Goal: Task Accomplishment & Management: Manage account settings

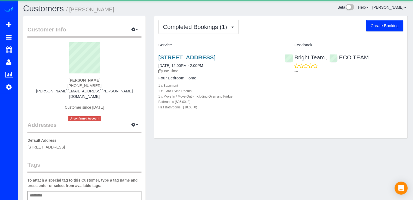
scroll to position [150, 0]
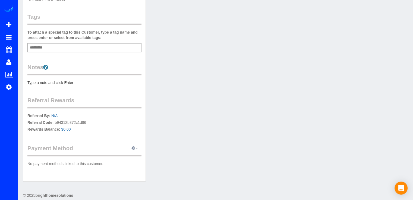
click at [132, 144] on button "button" at bounding box center [135, 148] width 14 height 8
click at [135, 155] on link "View Payment Methods" at bounding box center [115, 158] width 51 height 7
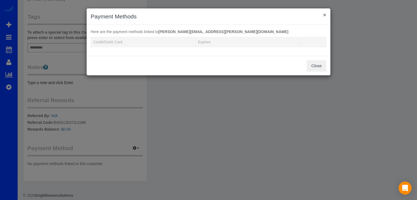
click at [324, 16] on button "×" at bounding box center [324, 15] width 3 height 6
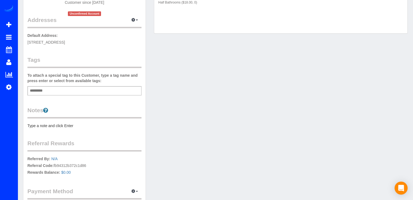
scroll to position [0, 0]
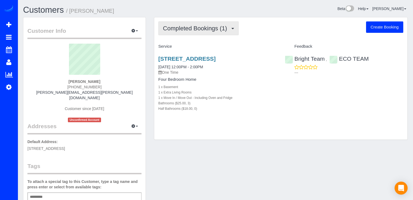
click at [228, 33] on button "Completed Bookings (1)" at bounding box center [198, 28] width 80 height 14
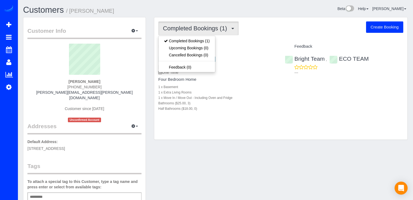
click at [247, 157] on div "Customer Info Edit Contact Info Send Message Email Preferences Special Sales Ta…" at bounding box center [215, 177] width 392 height 320
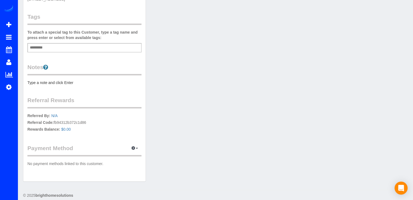
scroll to position [122, 0]
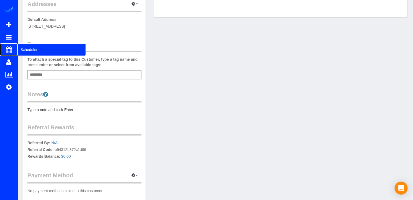
click at [25, 47] on span "Scheduler" at bounding box center [52, 49] width 68 height 12
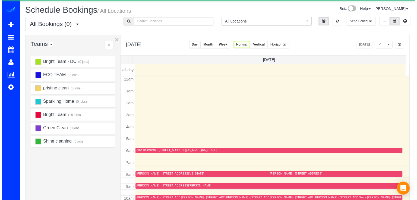
scroll to position [71, 0]
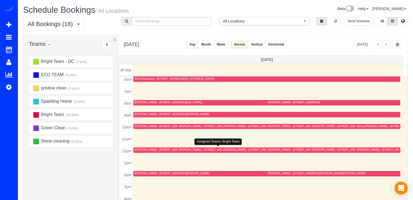
click at [188, 149] on div "Donna Butler - 7413 Royal Dominion Drive, Bethesda, MD 20817" at bounding box center [205, 150] width 52 height 4
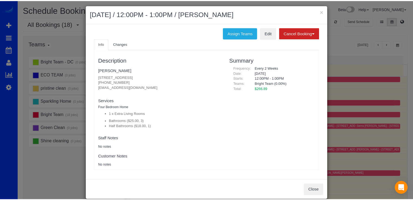
scroll to position [0, 0]
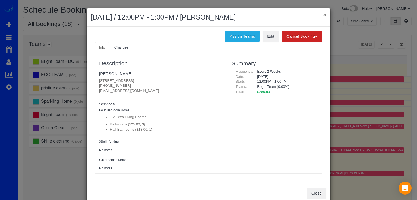
click at [324, 15] on button "×" at bounding box center [324, 15] width 3 height 6
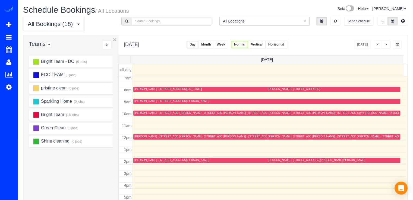
scroll to position [99, 0]
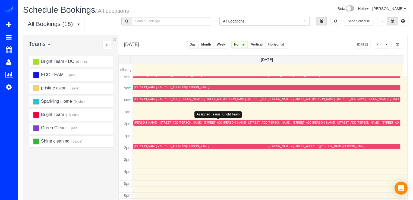
click at [185, 123] on div "[PERSON_NAME] - [STREET_ADDRESS]" at bounding box center [205, 123] width 52 height 4
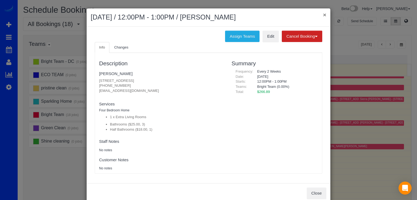
click at [323, 14] on button "×" at bounding box center [324, 15] width 3 height 6
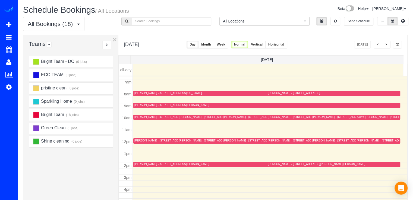
scroll to position [71, 0]
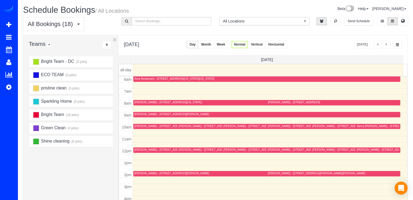
click at [385, 42] on button "button" at bounding box center [386, 45] width 9 height 8
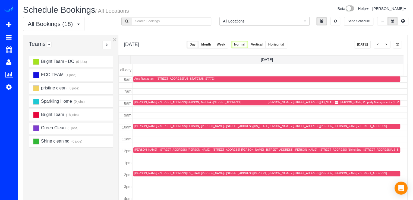
click at [366, 45] on button "[DATE]" at bounding box center [362, 45] width 17 height 8
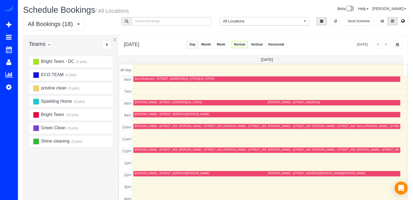
click at [189, 149] on div "Donna Butler - 7413 Royal Dominion Drive, Bethesda, MD 20817" at bounding box center [205, 150] width 52 height 4
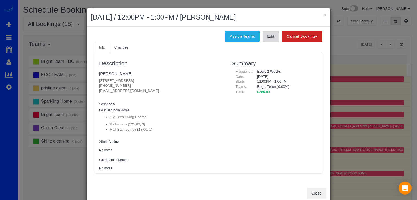
click at [265, 40] on link "Edit" at bounding box center [270, 36] width 16 height 11
click at [323, 16] on button "×" at bounding box center [324, 15] width 3 height 6
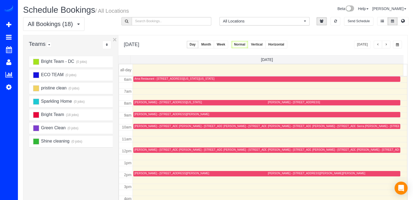
click at [388, 45] on button "button" at bounding box center [386, 45] width 9 height 8
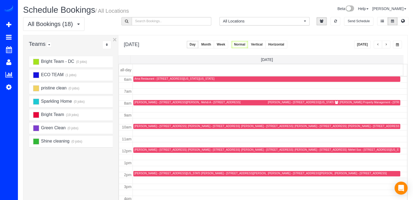
click at [388, 45] on button "button" at bounding box center [386, 45] width 9 height 8
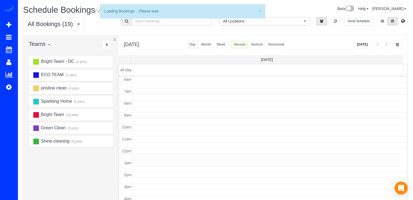
click at [388, 45] on button "button" at bounding box center [386, 45] width 9 height 8
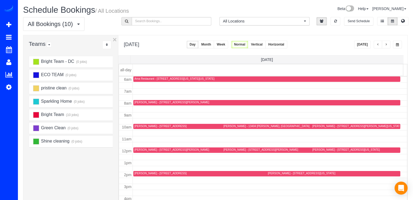
click at [228, 45] on button "Week" at bounding box center [221, 45] width 14 height 8
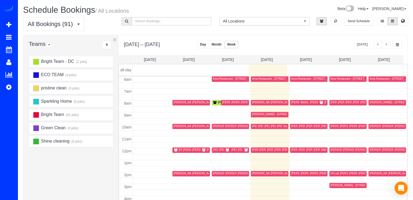
click at [386, 45] on span "button" at bounding box center [386, 44] width 3 height 3
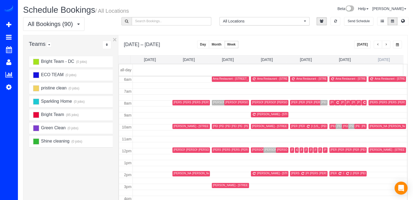
click at [384, 61] on link "Sat 10/11" at bounding box center [384, 60] width 12 height 4
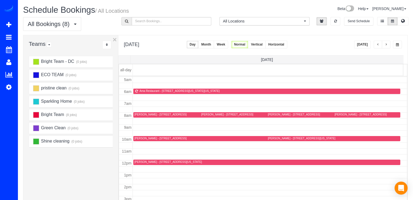
scroll to position [54, 0]
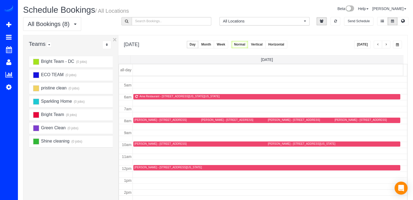
click at [367, 45] on button "[DATE]" at bounding box center [362, 45] width 17 height 8
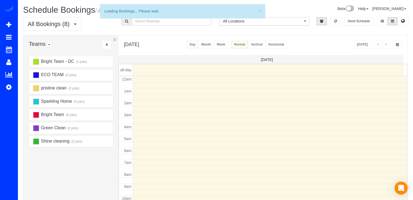
scroll to position [71, 0]
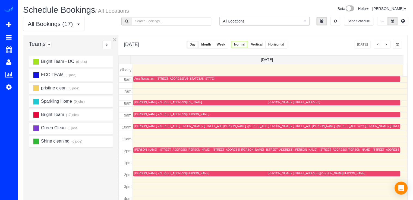
click at [386, 45] on span "button" at bounding box center [386, 44] width 3 height 3
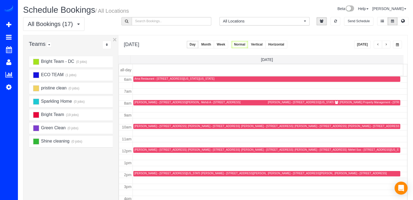
click at [386, 45] on span "button" at bounding box center [386, 44] width 3 height 3
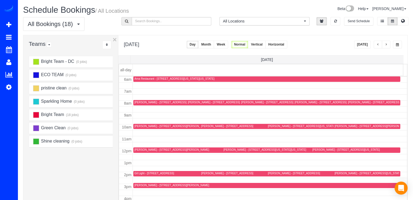
click at [386, 45] on span "button" at bounding box center [386, 44] width 3 height 3
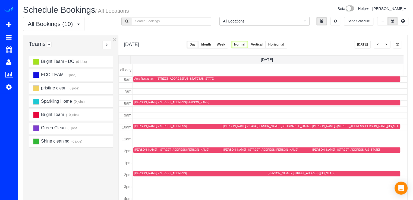
click at [140, 103] on div "Ryan Russell - 7117 W Greenvale,, Chevy Chase, MD 20815" at bounding box center [171, 103] width 75 height 4
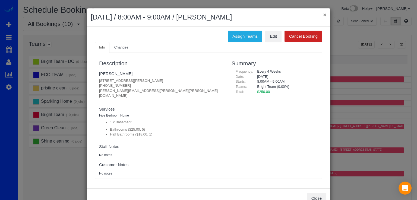
click at [323, 14] on button "×" at bounding box center [324, 15] width 3 height 6
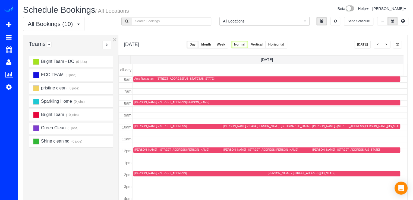
click at [139, 102] on div "Ryan Russell - 7117 W Greenvale,, Chevy Chase, MD 20815" at bounding box center [171, 103] width 75 height 4
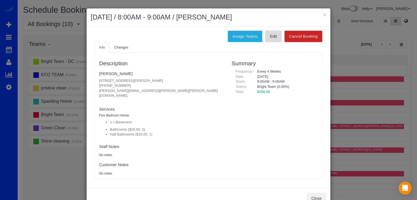
click at [277, 33] on link "Edit" at bounding box center [273, 36] width 16 height 11
click at [114, 73] on link "Ryan Russell" at bounding box center [115, 73] width 33 height 5
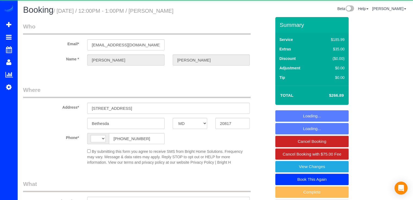
select select "MD"
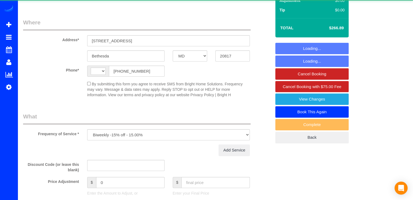
select select "string:US"
select select "3"
select select "1"
select select "spot1"
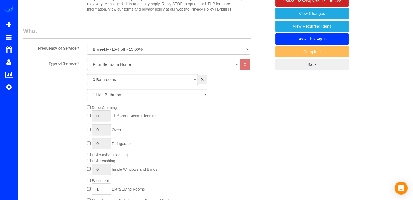
select select "object:772"
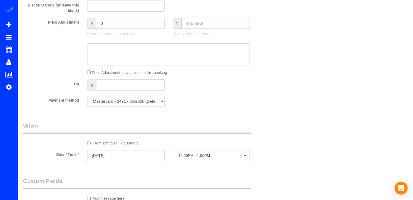
select select "spot11"
select select "3"
select select "1"
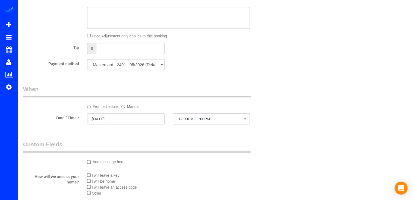
scroll to position [542, 0]
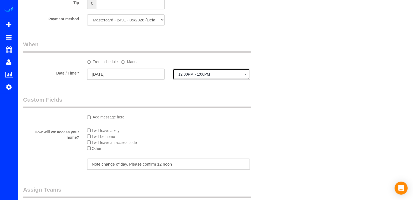
click at [198, 80] on button "12:00PM - 1:00PM" at bounding box center [211, 74] width 77 height 11
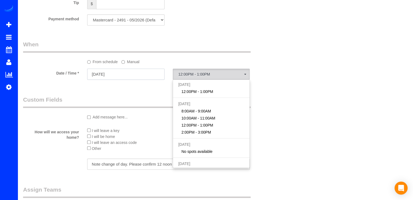
click at [136, 74] on input "10/01/2025" at bounding box center [125, 74] width 77 height 11
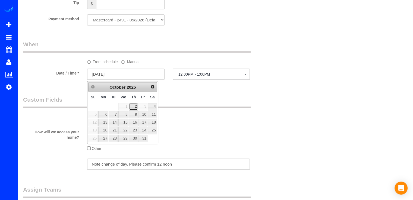
drag, startPoint x: 136, startPoint y: 107, endPoint x: 139, endPoint y: 106, distance: 3.2
click at [136, 107] on link "2" at bounding box center [133, 106] width 9 height 7
type input "10/02/2025"
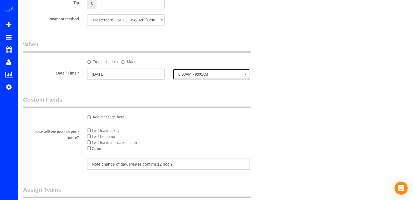
click at [198, 79] on button "8:00AM - 9:00AM" at bounding box center [211, 74] width 77 height 11
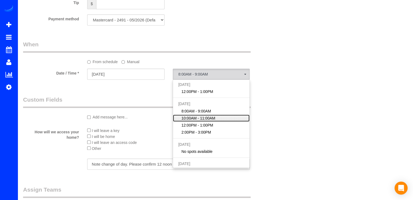
click at [205, 116] on link "10:00AM - 11:00AM" at bounding box center [211, 118] width 77 height 7
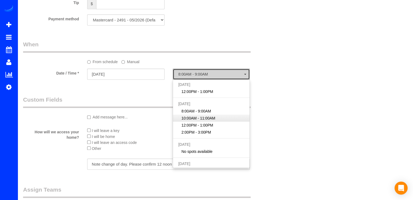
select select "spot13"
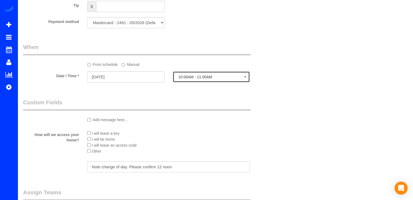
scroll to position [596, 0]
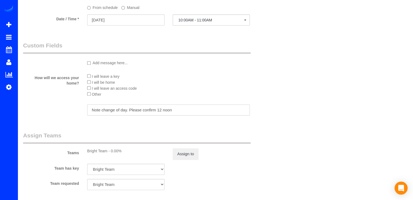
click at [182, 110] on input "Note change of day. Please confirm 12 noon" at bounding box center [168, 109] width 163 height 11
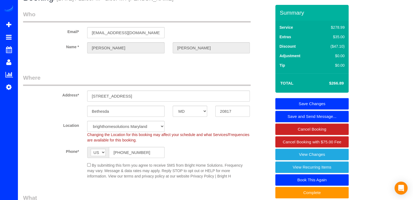
scroll to position [0, 0]
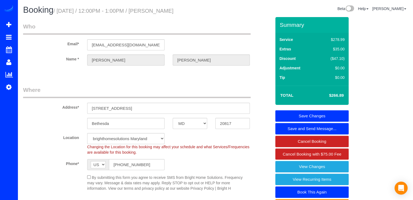
click at [296, 113] on link "Save Changes" at bounding box center [311, 115] width 73 height 11
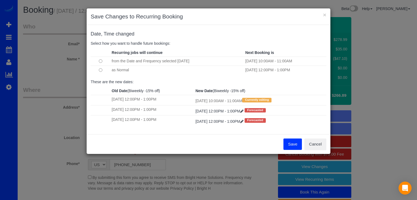
click at [289, 144] on button "Save" at bounding box center [292, 144] width 18 height 11
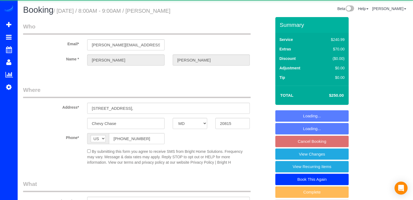
select select "MD"
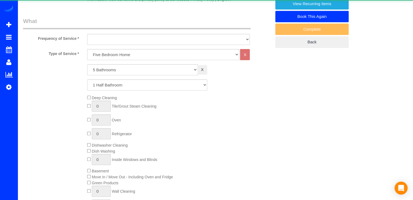
select select "object:792"
select select "5"
select select "1"
select select "spot1"
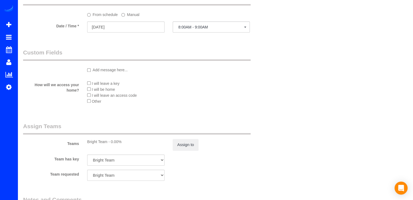
scroll to position [570, 0]
click at [118, 29] on input "10/04/2025" at bounding box center [125, 26] width 77 height 11
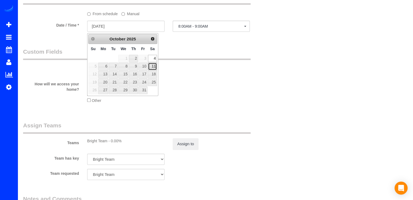
click at [156, 65] on link "11" at bounding box center [152, 66] width 9 height 7
type input "10/11/2025"
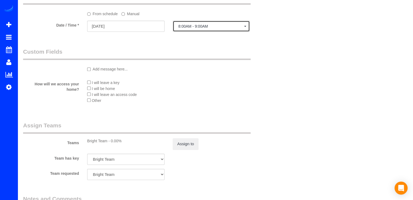
click at [202, 29] on button "8:00AM - 9:00AM" at bounding box center [211, 26] width 77 height 11
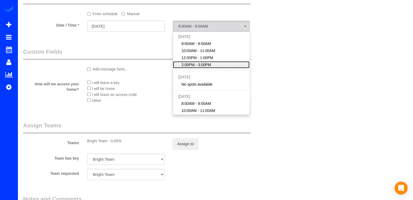
click at [183, 67] on span "2:00PM - 3:00PM" at bounding box center [196, 64] width 30 height 5
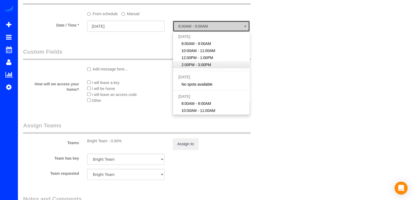
select select "spot22"
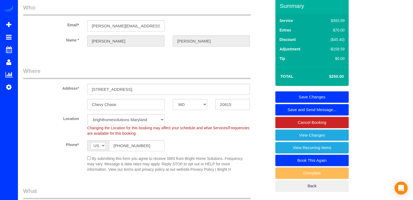
scroll to position [0, 0]
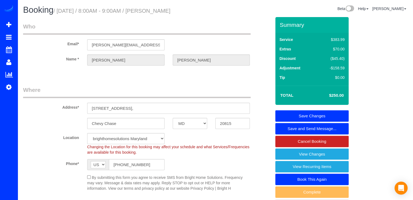
click at [326, 116] on link "Save Changes" at bounding box center [311, 115] width 73 height 11
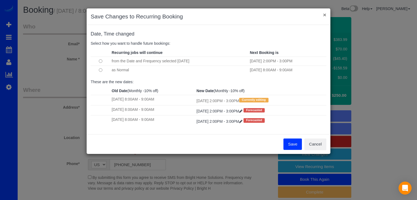
click at [323, 12] on button "×" at bounding box center [324, 15] width 3 height 6
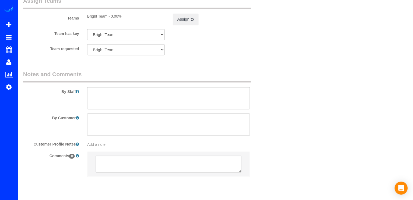
scroll to position [712, 0]
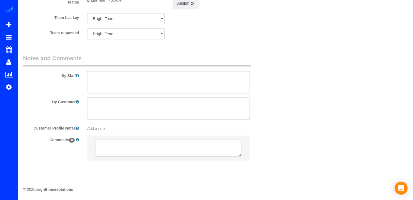
click at [92, 83] on textarea at bounding box center [168, 82] width 163 height 22
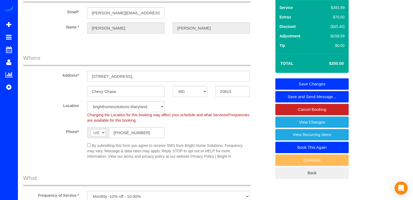
scroll to position [0, 0]
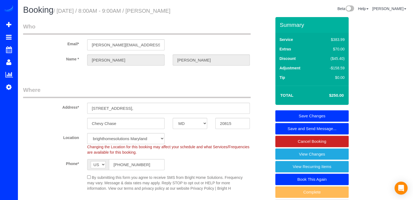
type textarea "Revisar email para ver si el acepto este time slot de 2-3pm."
click at [335, 115] on link "Save Changes" at bounding box center [311, 115] width 73 height 11
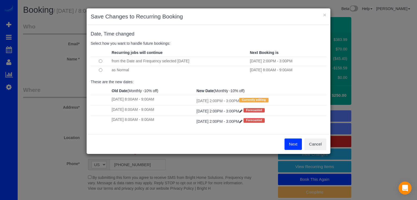
click at [287, 144] on button "Next" at bounding box center [293, 144] width 18 height 11
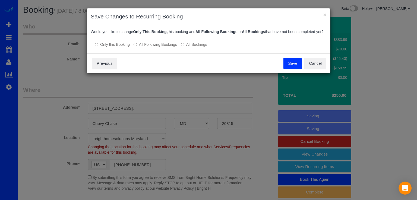
click at [289, 68] on button "Save" at bounding box center [292, 63] width 18 height 11
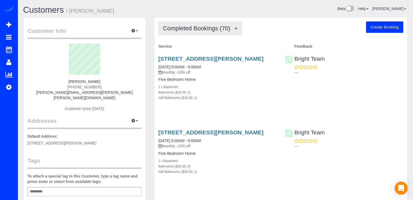
click at [203, 32] on button "Completed Bookings (70)" at bounding box center [200, 28] width 84 height 14
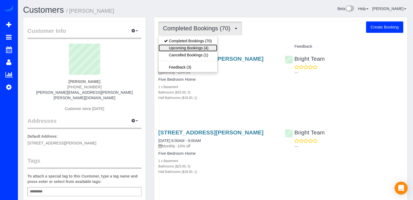
click at [208, 47] on link "Upcoming Bookings (4)" at bounding box center [187, 48] width 59 height 7
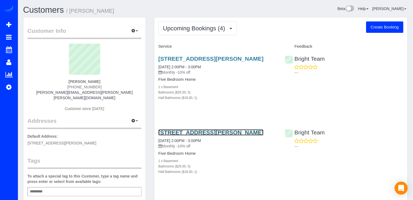
click at [182, 135] on link "[STREET_ADDRESS][PERSON_NAME]" at bounding box center [210, 132] width 105 height 6
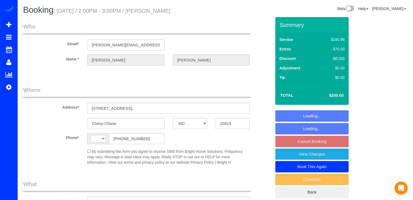
select select "MD"
select select "5"
select select "1"
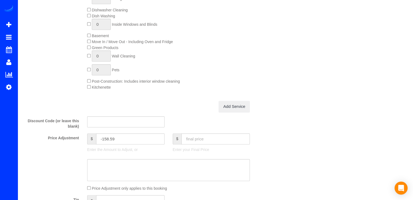
select select "string:[GEOGRAPHIC_DATA]"
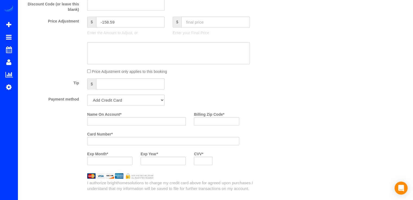
select select "spot3"
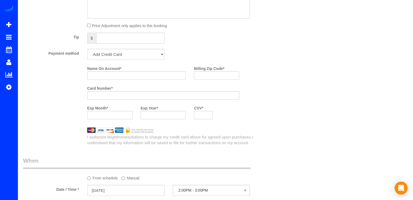
select select "spot22"
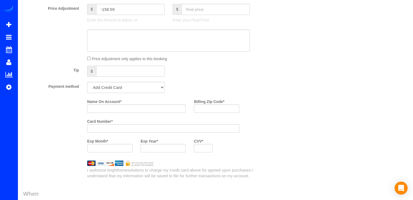
select select "object:838"
select select "string:fspay-232ef9d6-f018-4b53-9d27-eeac53a6cd9a"
select select "5"
select select "1"
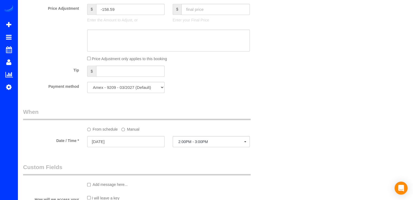
scroll to position [515, 0]
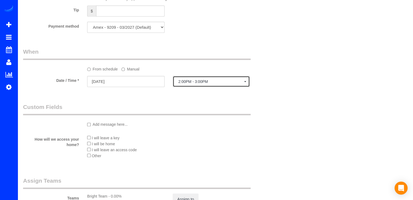
click at [195, 86] on button "2:00PM - 3:00PM" at bounding box center [211, 81] width 77 height 11
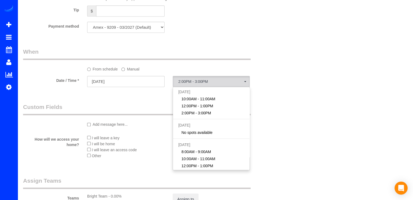
click at [131, 71] on label "Manual" at bounding box center [130, 68] width 18 height 7
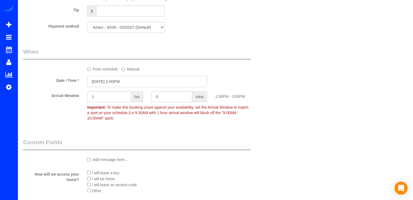
click at [133, 84] on input "[DATE] 2:00PM" at bounding box center [147, 81] width 120 height 11
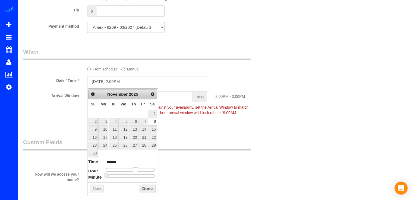
type input "[DATE] 1:00PM"
type input "******"
type input "[DATE] 12:00PM"
type input "*******"
type input "11/08/2025 11:00AM"
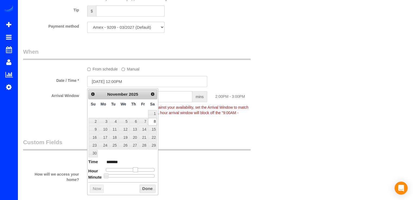
type input "*******"
type input "11/08/2025 10:00AM"
type input "*******"
type input "11/08/2025 9:00AM"
type input "******"
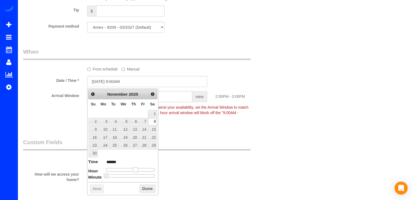
type input "11/08/2025 8:00AM"
type input "******"
type input "11/08/2025 7:00AM"
type input "******"
type input "11/08/2025 8:00AM"
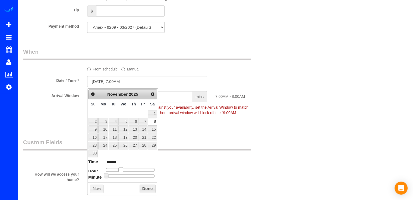
type input "******"
type input "11/08/2025 9:00AM"
type input "******"
type input "11/08/2025 8:00AM"
type input "******"
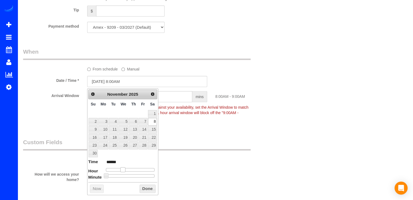
drag, startPoint x: 134, startPoint y: 168, endPoint x: 122, endPoint y: 171, distance: 12.2
click at [122, 171] on span at bounding box center [122, 169] width 5 height 5
click at [141, 185] on button "Done" at bounding box center [147, 189] width 16 height 9
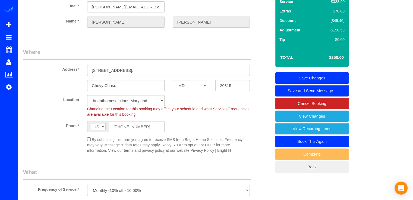
scroll to position [0, 0]
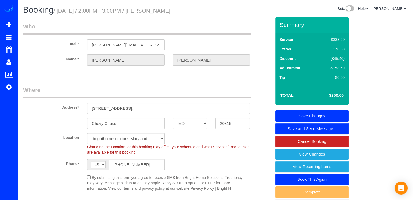
click at [328, 113] on link "Save Changes" at bounding box center [311, 115] width 73 height 11
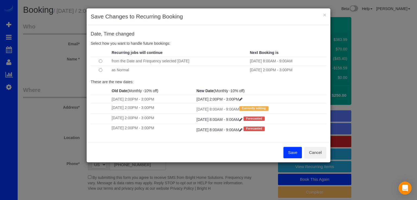
click at [292, 156] on button "Save" at bounding box center [292, 152] width 18 height 11
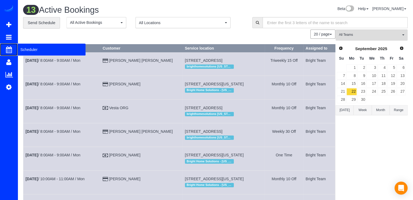
click at [31, 49] on span "Scheduler" at bounding box center [52, 49] width 68 height 12
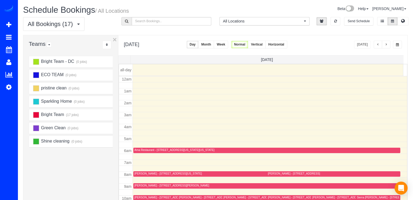
scroll to position [71, 0]
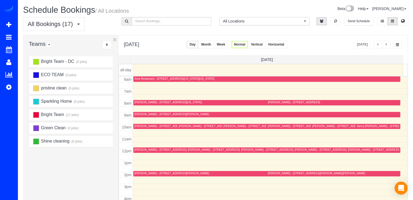
click at [376, 42] on button "button" at bounding box center [377, 45] width 9 height 8
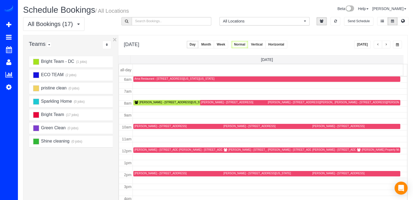
click at [238, 151] on div "Lori Graham - 8588 Coral Gables Lane, Vienna, VA 22182" at bounding box center [263, 150] width 81 height 4
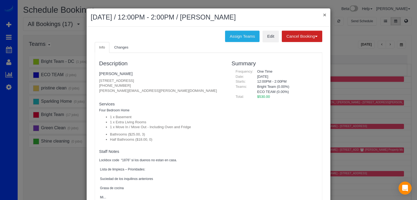
click at [323, 14] on button "×" at bounding box center [324, 15] width 3 height 6
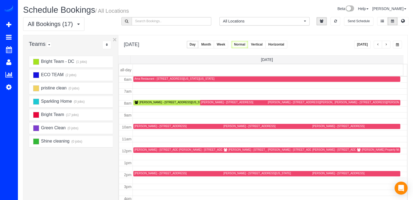
click at [369, 44] on button "[DATE]" at bounding box center [362, 45] width 17 height 8
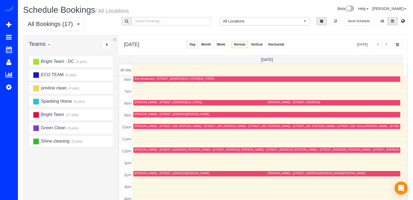
click at [386, 42] on button "button" at bounding box center [386, 45] width 9 height 8
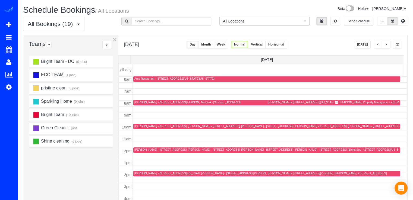
click at [347, 100] on div at bounding box center [366, 102] width 67 height 5
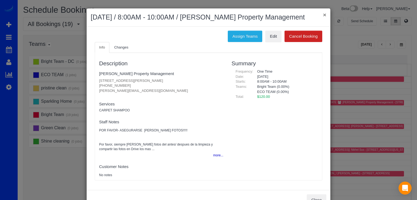
click at [324, 15] on button "×" at bounding box center [324, 15] width 3 height 6
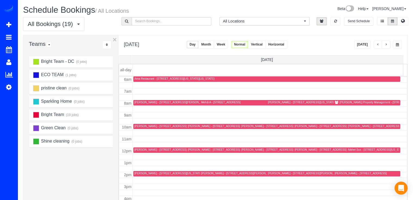
click at [384, 45] on button "button" at bounding box center [386, 45] width 9 height 8
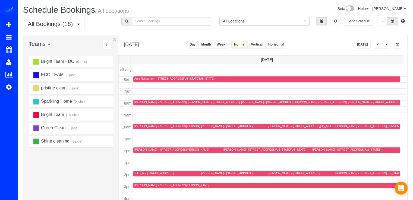
click at [378, 45] on span "button" at bounding box center [377, 44] width 3 height 3
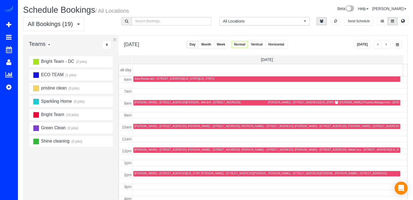
click at [388, 45] on button "button" at bounding box center [386, 45] width 9 height 8
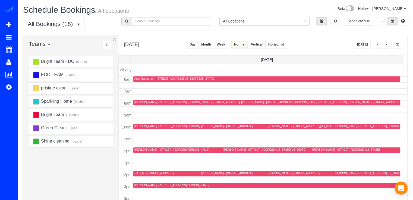
click at [228, 45] on button "Week" at bounding box center [221, 45] width 14 height 8
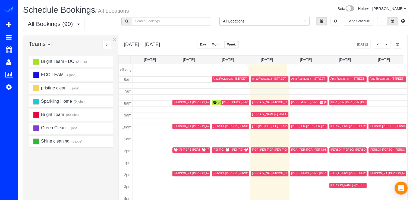
click at [386, 46] on span "button" at bounding box center [386, 44] width 3 height 3
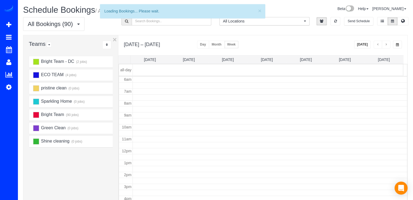
click at [386, 45] on span "button" at bounding box center [386, 44] width 3 height 3
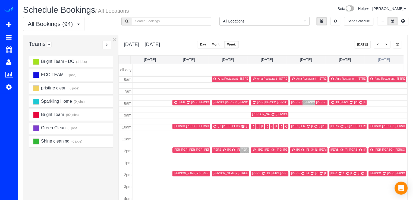
click at [383, 59] on link "Sat 10/18" at bounding box center [384, 60] width 12 height 4
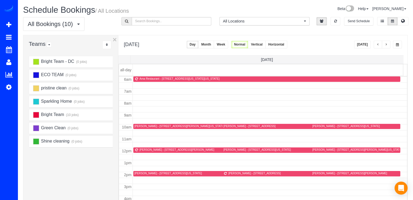
click at [228, 45] on button "Week" at bounding box center [221, 45] width 14 height 8
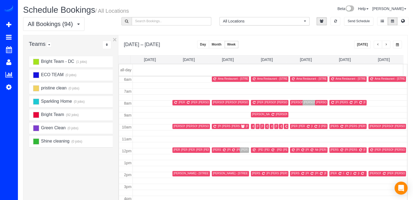
click at [375, 45] on button "button" at bounding box center [377, 45] width 9 height 8
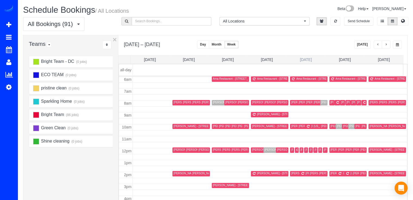
click at [308, 58] on link "Thu 10/9" at bounding box center [306, 60] width 12 height 4
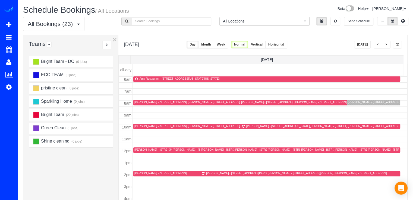
click at [389, 44] on button "button" at bounding box center [386, 45] width 9 height 8
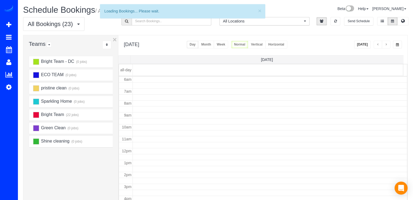
click at [387, 45] on span "button" at bounding box center [386, 44] width 3 height 3
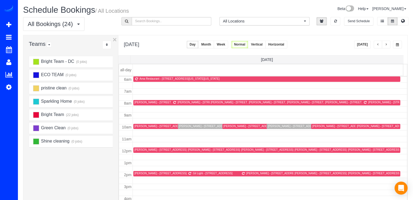
click at [387, 45] on span "button" at bounding box center [386, 44] width 3 height 3
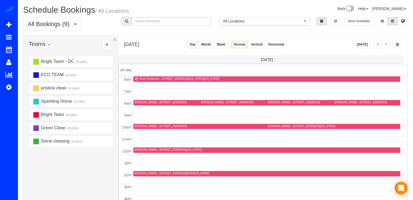
click at [143, 173] on div "Ryan Russell - 7117 W Greenvale,, Chevy Chase, MD 20815" at bounding box center [171, 174] width 75 height 4
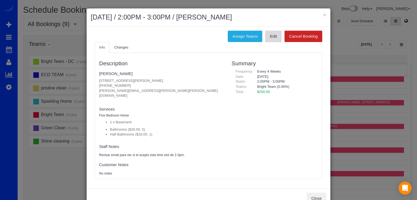
click at [274, 36] on link "Edit" at bounding box center [273, 36] width 16 height 11
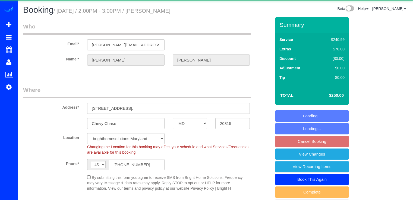
select select "MD"
select select "5"
select select "1"
select select "spot24"
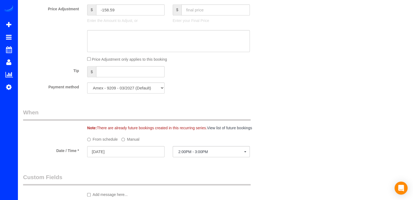
scroll to position [516, 0]
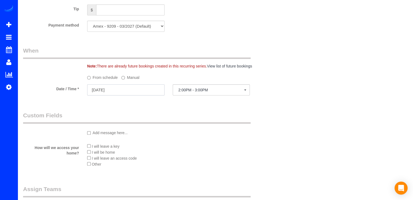
click at [126, 96] on input "[DATE]" at bounding box center [125, 89] width 77 height 11
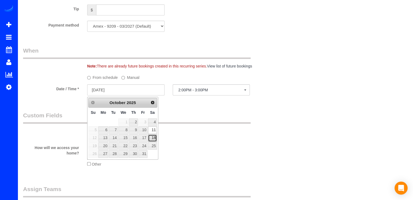
click at [155, 137] on link "18" at bounding box center [152, 138] width 9 height 7
type input "[DATE]"
select select "spot41"
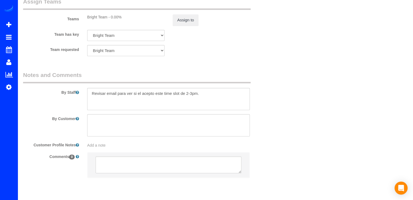
scroll to position [694, 0]
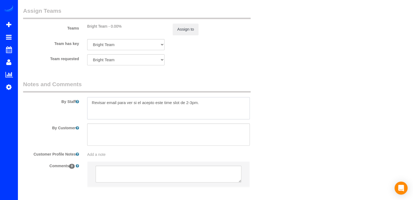
drag, startPoint x: 212, startPoint y: 110, endPoint x: 42, endPoint y: 121, distance: 170.2
click at [68, 122] on sui-booking-comments "By Staff By Customer Customer Profile Notes Add a note Comments 0" at bounding box center [147, 136] width 248 height 112
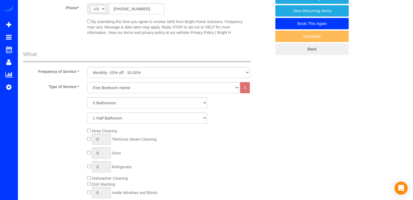
scroll to position [0, 0]
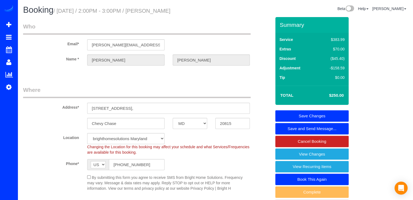
click at [320, 112] on link "Save Changes" at bounding box center [311, 115] width 73 height 11
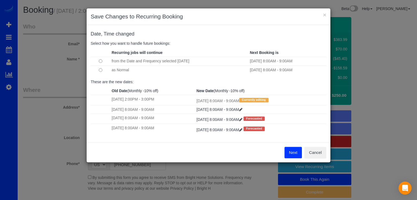
click at [291, 153] on button "Next" at bounding box center [293, 152] width 18 height 11
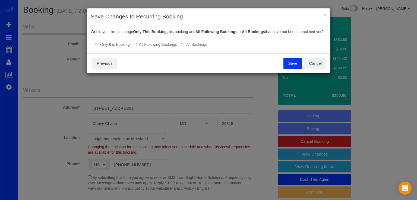
click at [294, 68] on button "Save" at bounding box center [292, 63] width 18 height 11
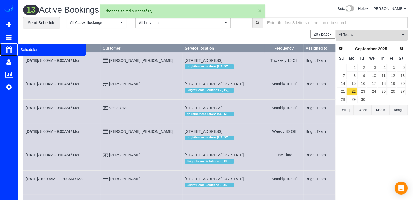
click at [21, 47] on span "Scheduler" at bounding box center [52, 49] width 68 height 12
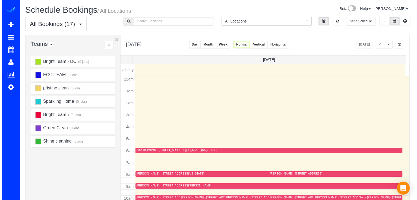
scroll to position [71, 0]
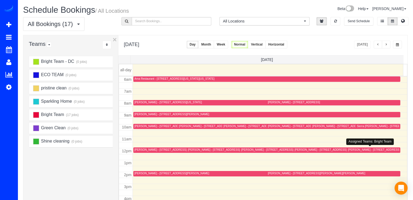
click at [350, 149] on div "[PERSON_NAME] - [STREET_ADDRESS]" at bounding box center [374, 150] width 52 height 4
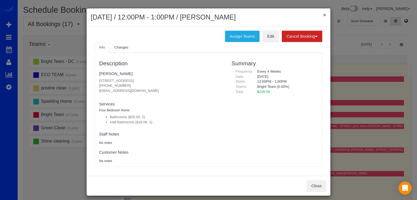
click at [323, 13] on button "×" at bounding box center [324, 15] width 3 height 6
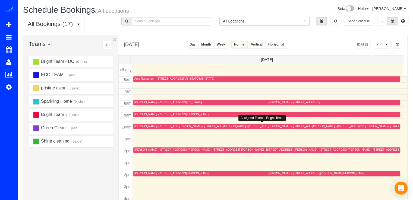
click at [232, 126] on div "[PERSON_NAME] - [STREET_ADDRESS][US_STATE]" at bounding box center [256, 127] width 67 height 4
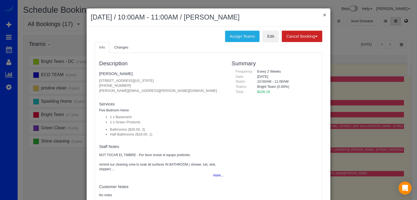
click at [323, 15] on button "×" at bounding box center [324, 15] width 3 height 6
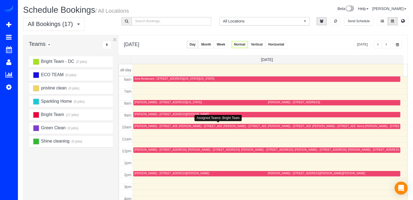
click at [147, 127] on div "[PERSON_NAME] - [STREET_ADDRESS][US_STATE]" at bounding box center [167, 127] width 67 height 4
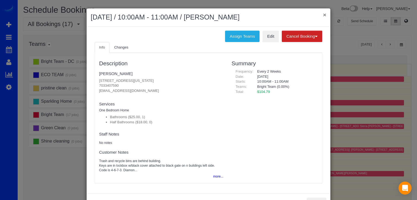
click at [323, 15] on button "×" at bounding box center [324, 15] width 3 height 6
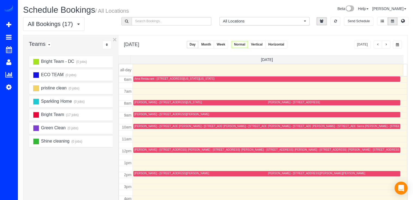
click at [367, 126] on div "Sierra [PERSON_NAME] - [STREET_ADDRESS]" at bounding box center [387, 127] width 60 height 4
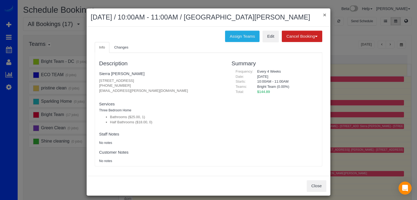
click at [323, 14] on div "× [DATE] / 10:00AM - 11:00AM / [GEOGRAPHIC_DATA][PERSON_NAME]" at bounding box center [209, 17] width 244 height 18
click at [323, 14] on button "×" at bounding box center [324, 15] width 3 height 6
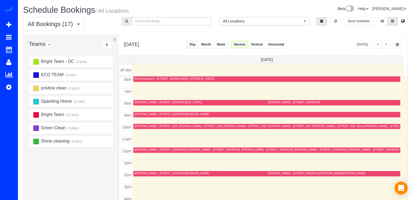
click at [322, 128] on div "[PERSON_NAME] - [STREET_ADDRESS]" at bounding box center [352, 127] width 81 height 4
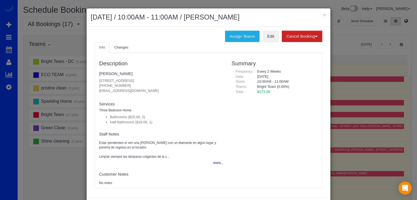
click at [319, 12] on div "× [DATE] / 10:00AM - 11:00AM / [PERSON_NAME]" at bounding box center [209, 17] width 244 height 18
click at [320, 13] on h2 "[DATE] / 10:00AM - 11:00AM / [PERSON_NAME]" at bounding box center [209, 17] width 236 height 10
click at [323, 15] on button "×" at bounding box center [324, 15] width 3 height 6
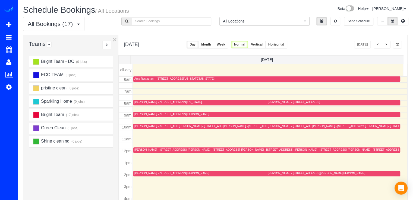
click at [348, 148] on div "[PERSON_NAME] - [STREET_ADDRESS]" at bounding box center [374, 150] width 52 height 4
